Goal: Task Accomplishment & Management: Manage account settings

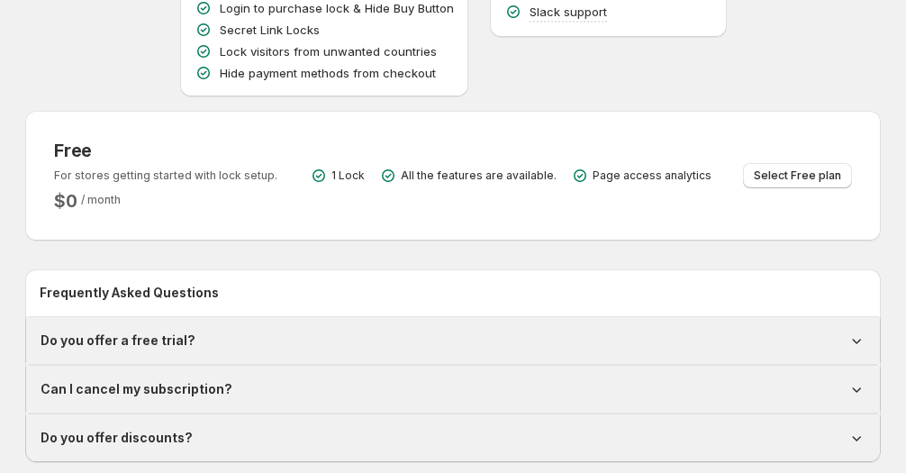
scroll to position [385, 0]
click at [771, 179] on span "Select Free plan" at bounding box center [797, 176] width 87 height 14
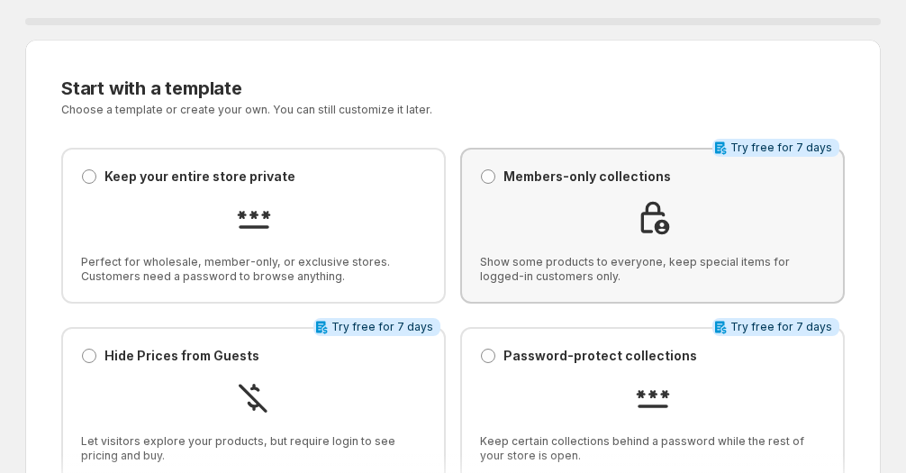
click at [618, 218] on div at bounding box center [652, 220] width 345 height 41
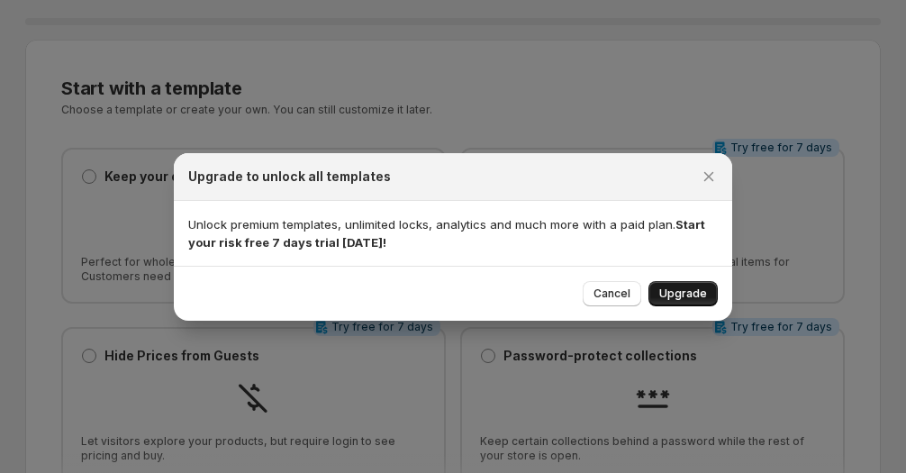
click at [690, 293] on span "Upgrade" at bounding box center [683, 293] width 48 height 14
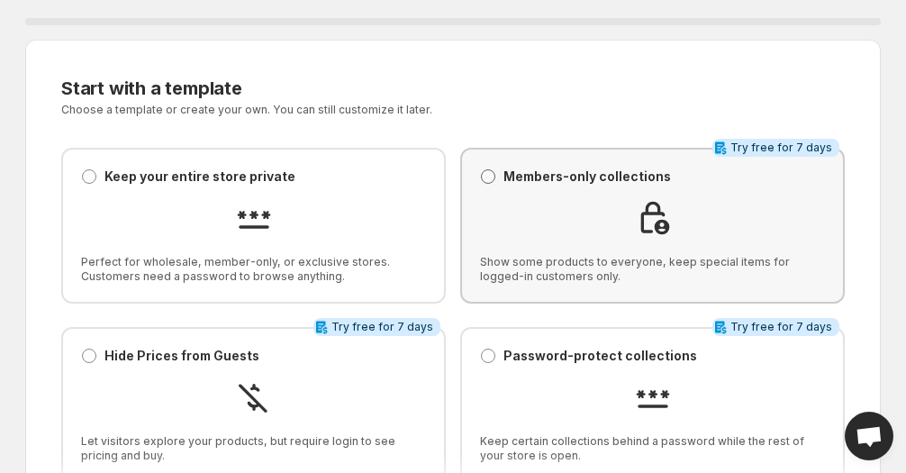
click at [487, 176] on span at bounding box center [488, 176] width 14 height 14
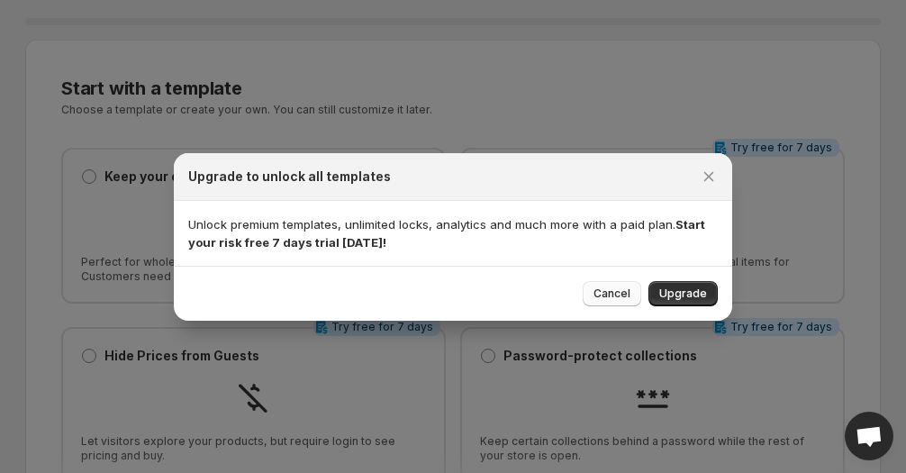
click at [617, 297] on span "Cancel" at bounding box center [611, 293] width 37 height 14
